Goal: Find specific page/section: Find specific page/section

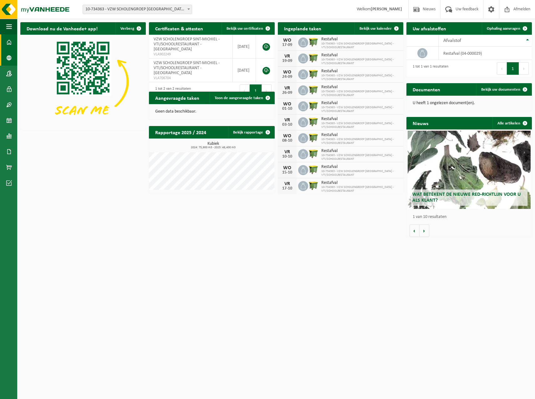
click at [10, 57] on span at bounding box center [9, 58] width 6 height 16
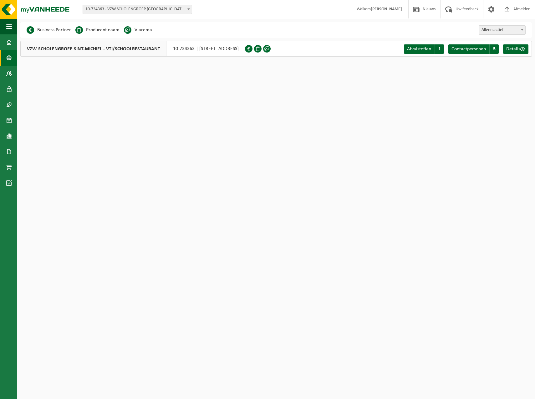
click at [144, 11] on span "10-734363 - VZW SCHOLENGROEP [GEOGRAPHIC_DATA] - VTI/SCHOOLRESTAURANT - [GEOGRA…" at bounding box center [137, 9] width 109 height 9
select select "120222"
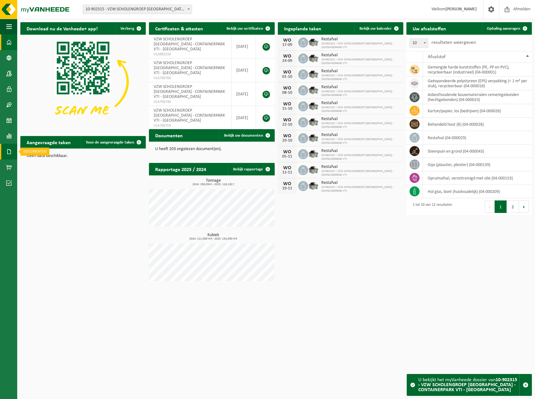
click at [9, 148] on span at bounding box center [9, 152] width 6 height 16
click at [39, 162] on span "Documenten" at bounding box center [47, 165] width 23 height 12
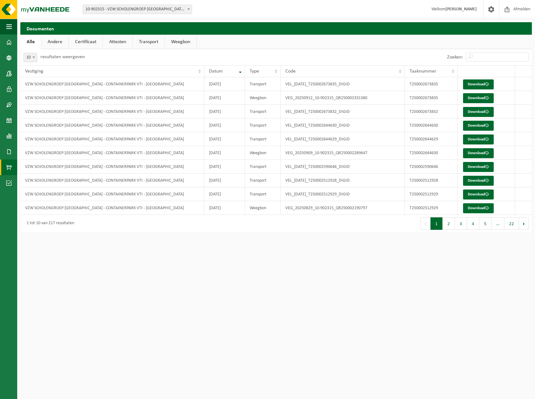
click at [12, 166] on span at bounding box center [9, 167] width 6 height 16
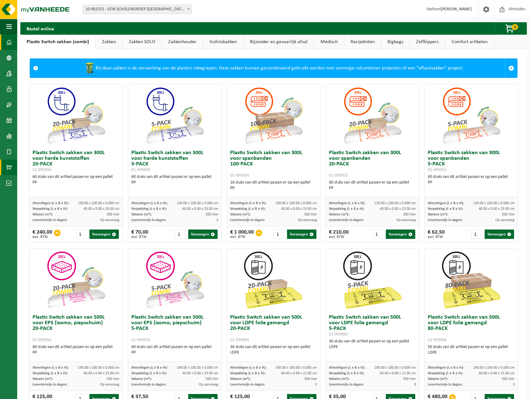
click at [8, 43] on span at bounding box center [9, 42] width 6 height 16
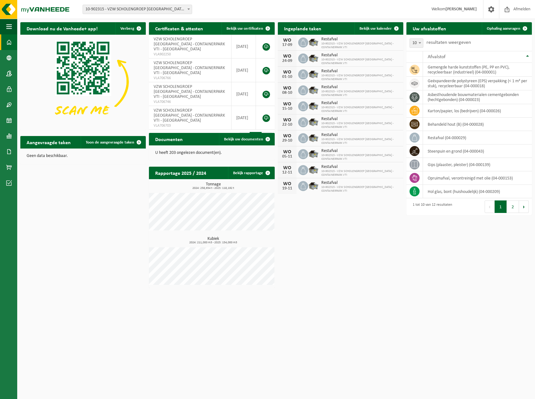
click at [416, 29] on h2 "Uw afvalstoffen" at bounding box center [429, 28] width 46 height 12
click at [8, 137] on span at bounding box center [9, 136] width 6 height 16
click at [9, 150] on span at bounding box center [9, 152] width 6 height 16
click at [45, 165] on span "Documenten" at bounding box center [47, 165] width 23 height 12
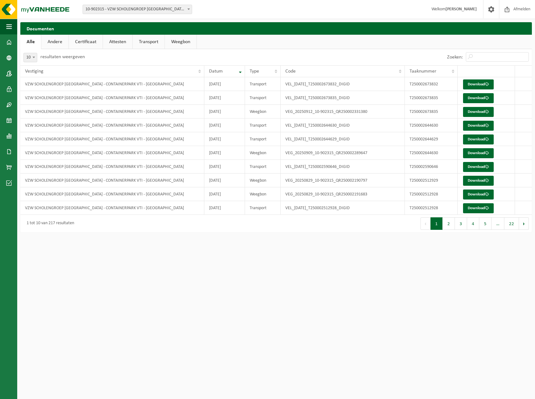
click at [57, 44] on link "Andere" at bounding box center [54, 42] width 27 height 14
